Goal: Find specific page/section: Find specific page/section

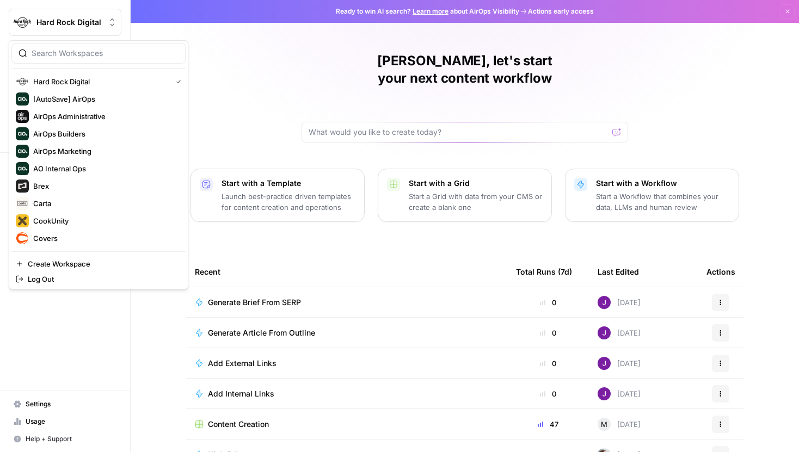
click at [64, 18] on span "Hard Rock Digital" at bounding box center [69, 22] width 66 height 11
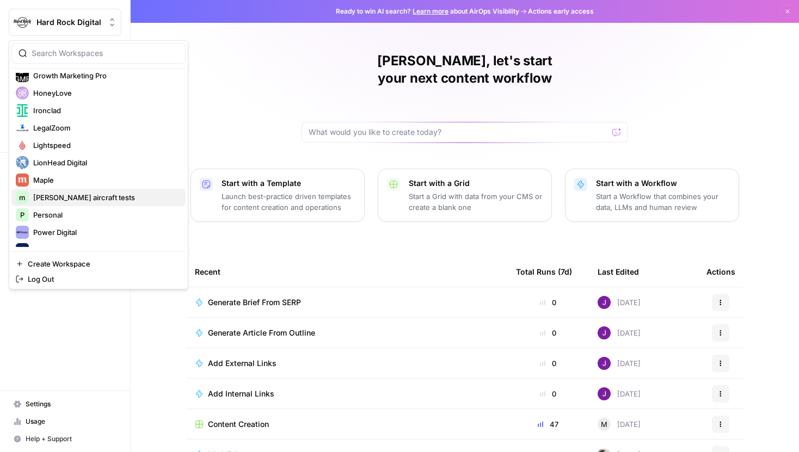
scroll to position [210, 0]
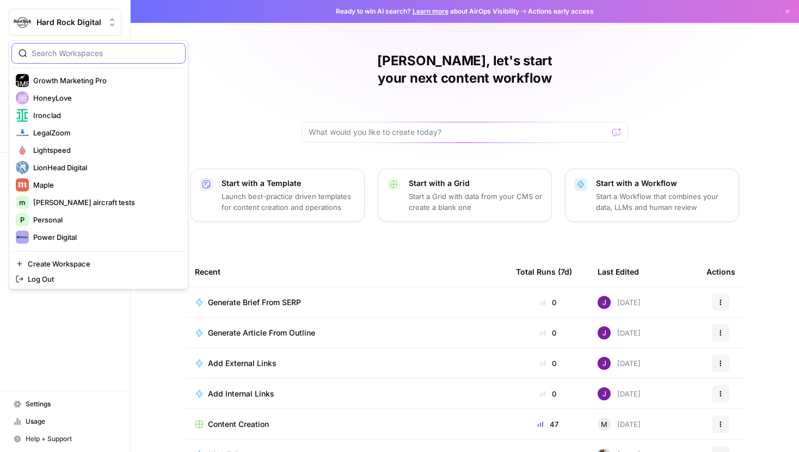
click at [79, 58] on input "search" at bounding box center [105, 53] width 147 height 11
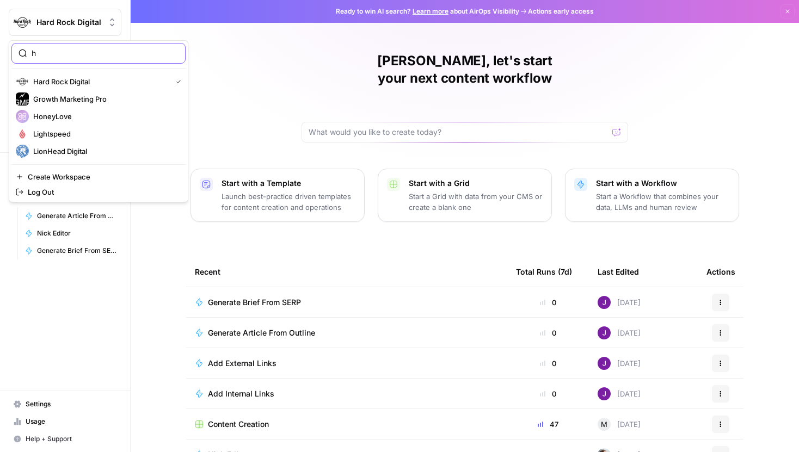
type input "h"
click at [83, 77] on span "Hard Rock Digital" at bounding box center [100, 81] width 134 height 11
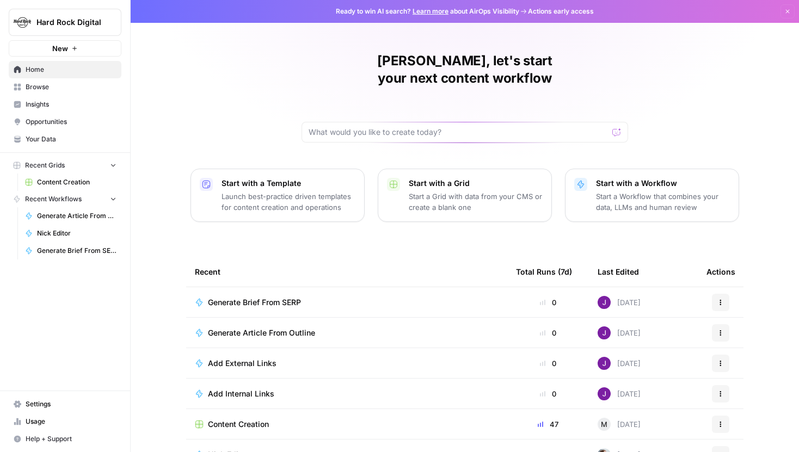
click at [66, 185] on span "Content Creation" at bounding box center [76, 182] width 79 height 10
